Goal: Information Seeking & Learning: Learn about a topic

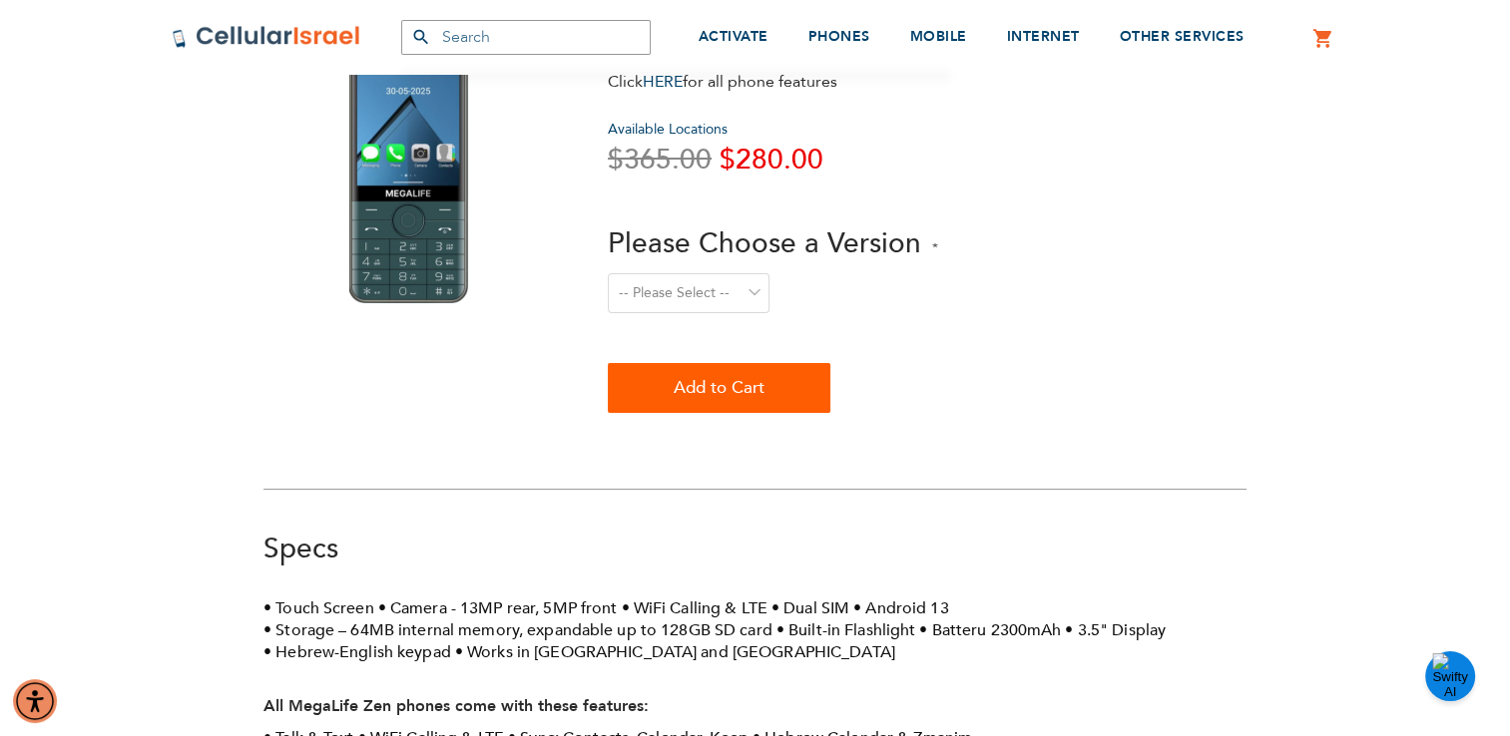
scroll to position [156, 0]
click at [1441, 664] on img "Open Chat" at bounding box center [1450, 676] width 36 height 46
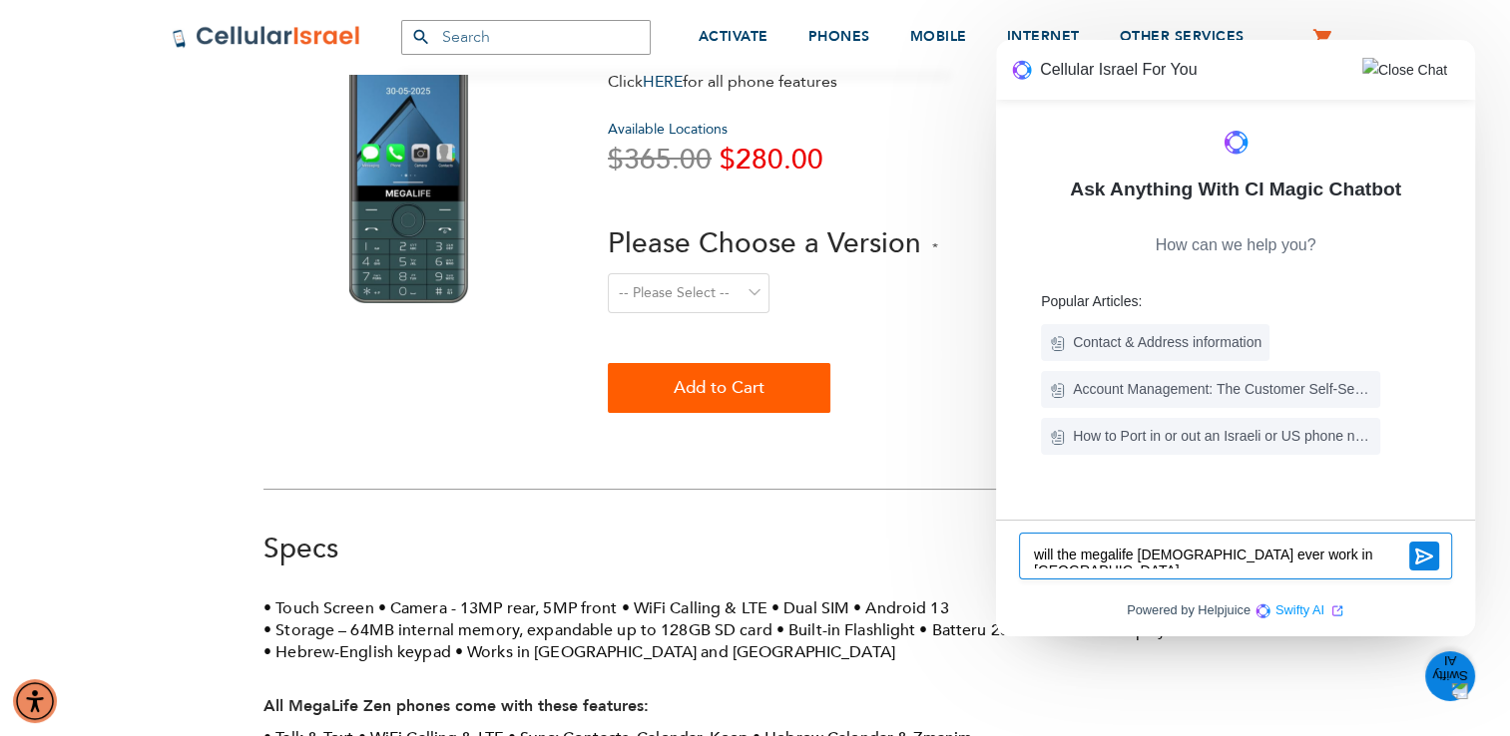
type textarea "will the megalife [DEMOGRAPHIC_DATA] ever work in [GEOGRAPHIC_DATA]"
click at [1420, 565] on icon at bounding box center [1424, 556] width 20 height 19
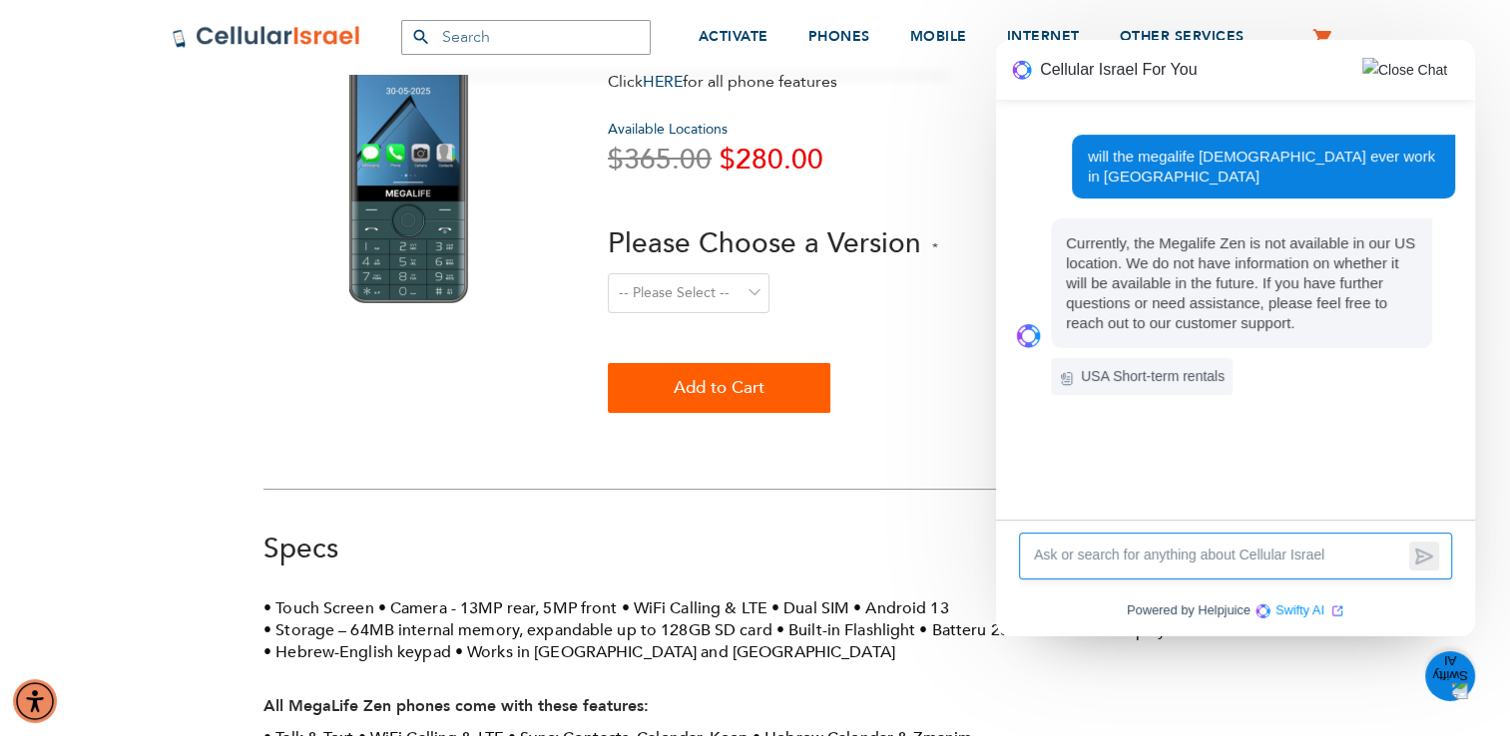
click at [937, 535] on div "Specs" at bounding box center [754, 549] width 983 height 38
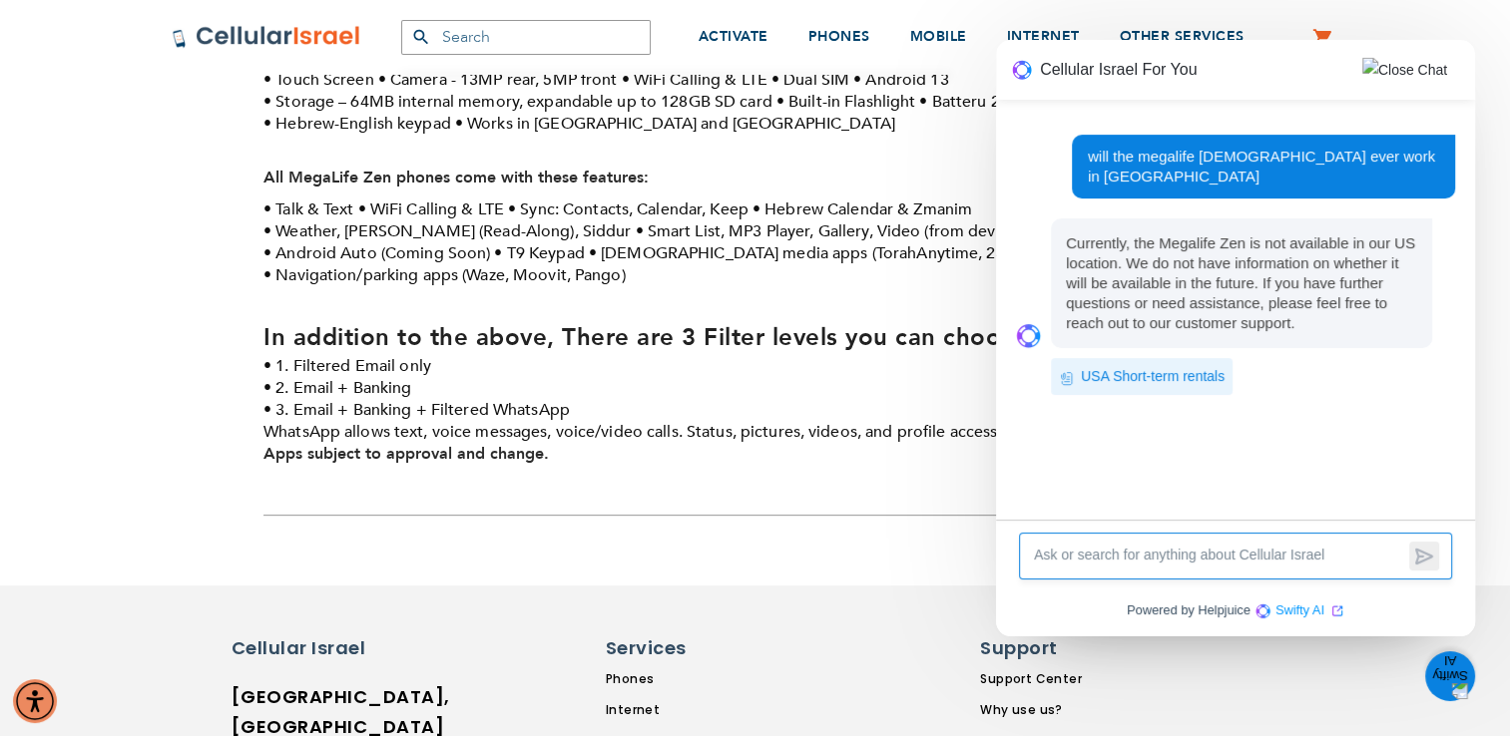
click at [1100, 365] on h6 "USA Short-term rentals" at bounding box center [1152, 376] width 144 height 25
click at [968, 517] on div "SEMINARY YESHIVA TOURIST OLIM COUPLES Support [PHONE_NUMBER] / [PHONE_NUMBER] L…" at bounding box center [755, 389] width 1510 height 2146
click at [1405, 72] on img at bounding box center [1404, 70] width 85 height 25
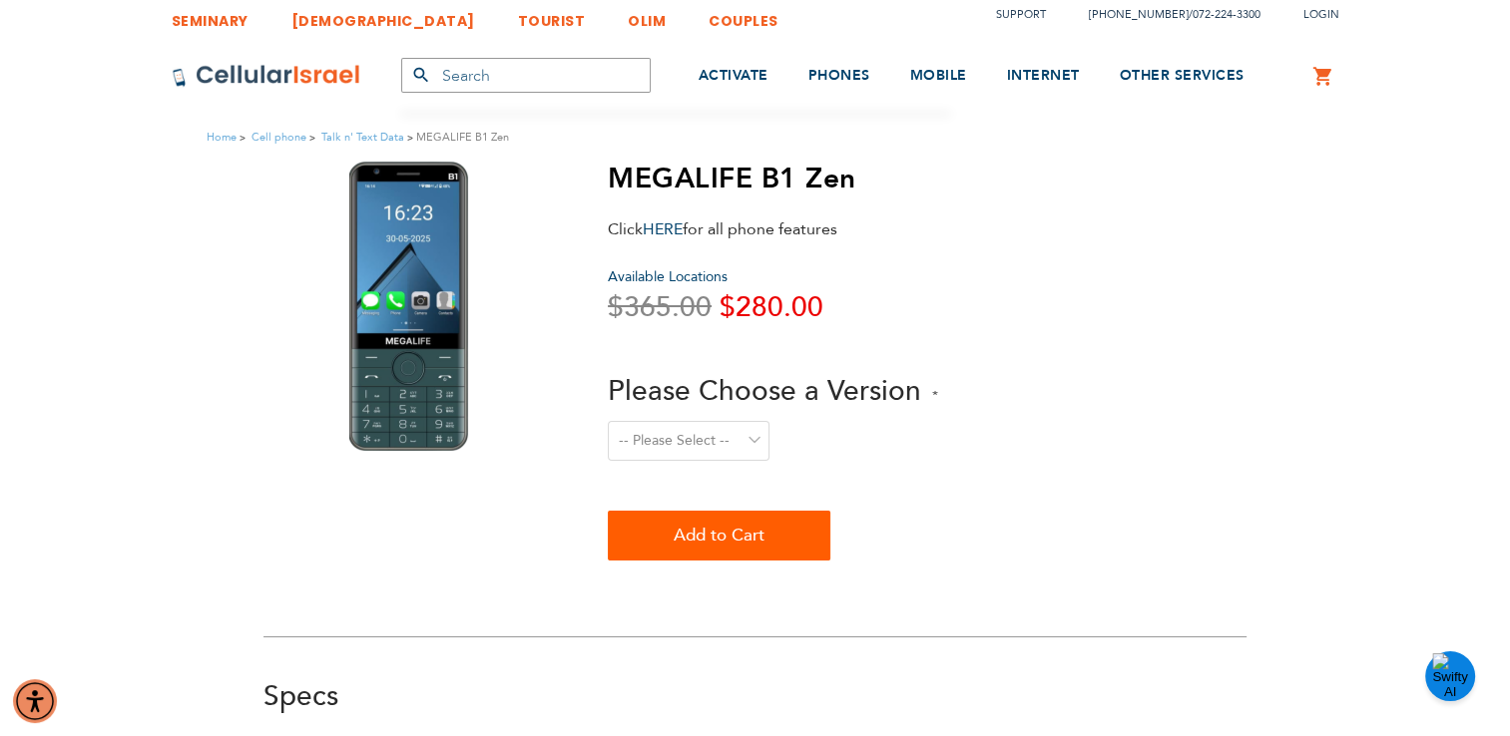
scroll to position [0, 0]
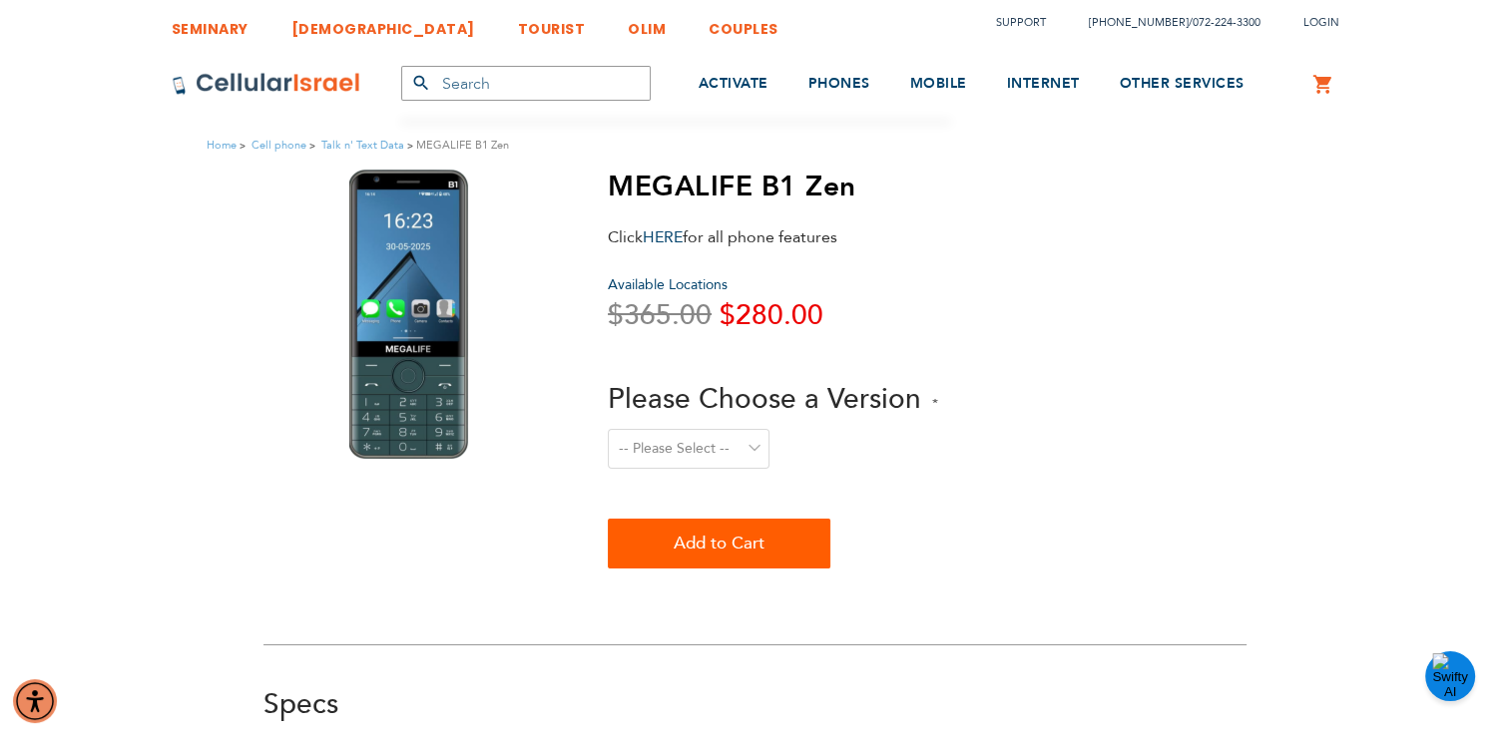
click at [749, 457] on select "-- Please Select -- Level 1. Filtered Email only Level 2. Email + Banking Level…" at bounding box center [689, 449] width 162 height 40
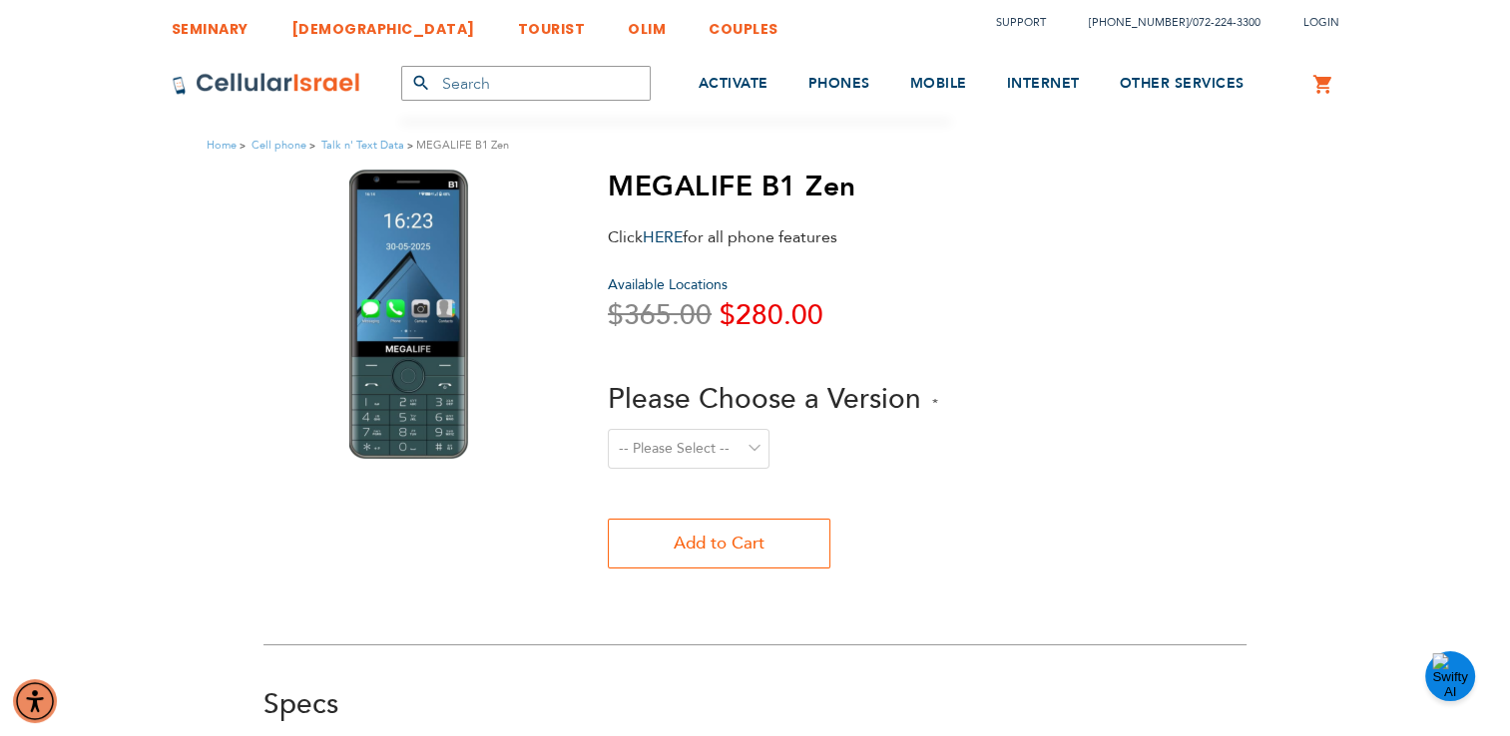
select select "Level 3. Special Yeshiva Plan"
click at [608, 429] on select "-- Please Select -- Level 1. Filtered Email only Level 2. Email + Banking Level…" at bounding box center [689, 449] width 162 height 40
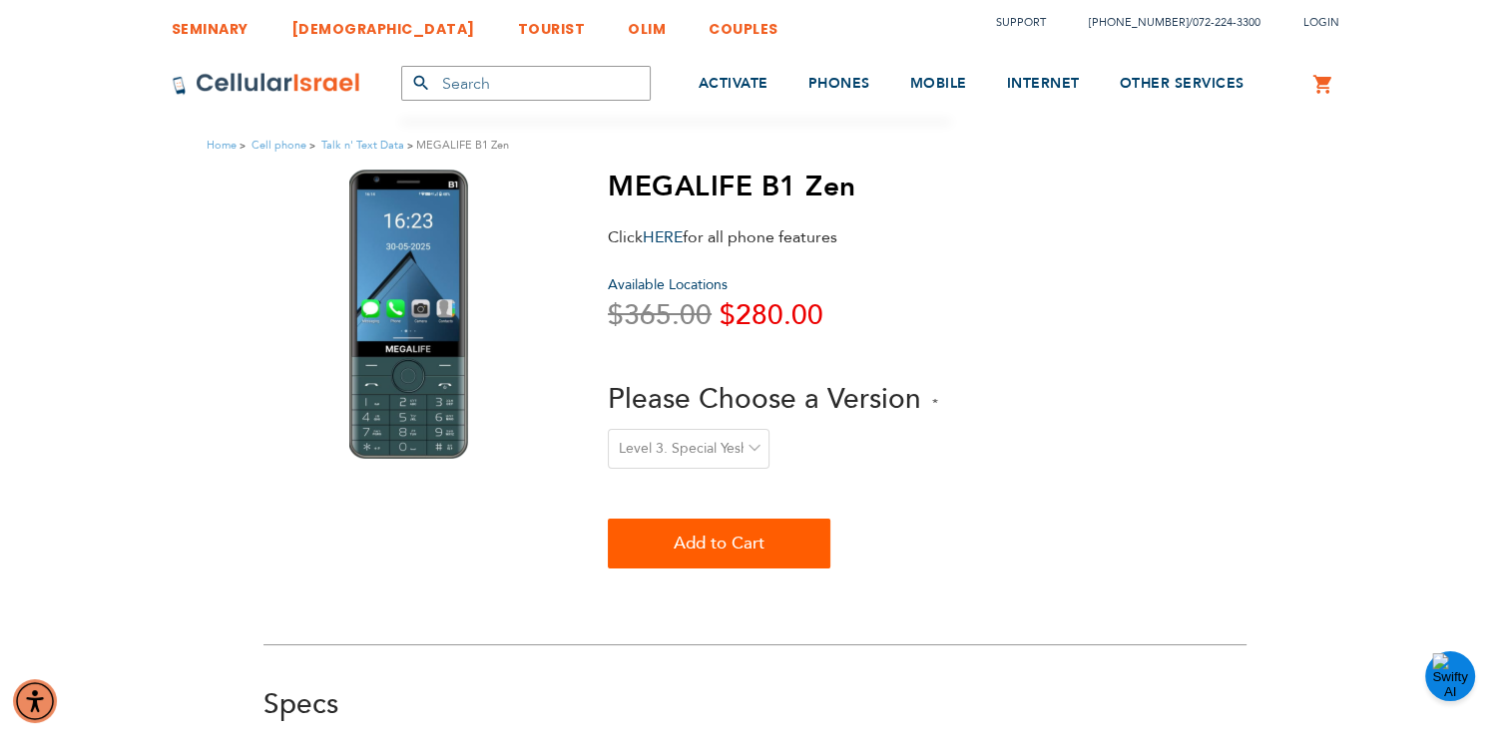
click at [752, 447] on select "-- Please Select -- Level 1. Filtered Email only Level 2. Email + Banking Level…" at bounding box center [689, 449] width 162 height 40
click at [608, 429] on select "-- Please Select -- Level 1. Filtered Email only Level 2. Email + Banking Level…" at bounding box center [689, 449] width 162 height 40
click at [1063, 210] on link "Waze" at bounding box center [1107, 213] width 140 height 20
